Goal: Task Accomplishment & Management: Manage account settings

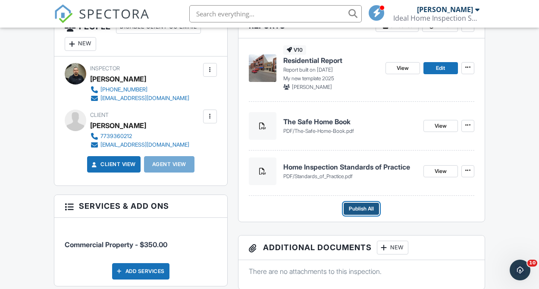
click at [376, 210] on button "Publish All" at bounding box center [361, 209] width 35 height 12
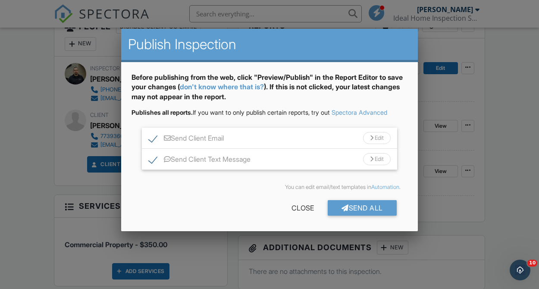
click at [154, 164] on label "Send Client Text Message" at bounding box center [200, 160] width 102 height 11
checkbox input "false"
click at [348, 207] on div "Send All" at bounding box center [362, 208] width 69 height 16
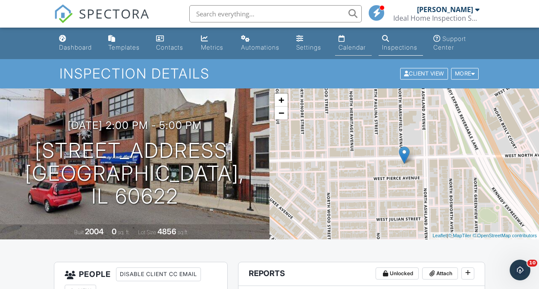
click at [351, 51] on link "Calendar" at bounding box center [353, 43] width 37 height 25
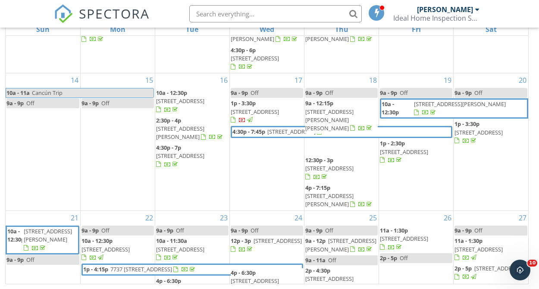
scroll to position [182, 0]
